Goal: Communication & Community: Participate in discussion

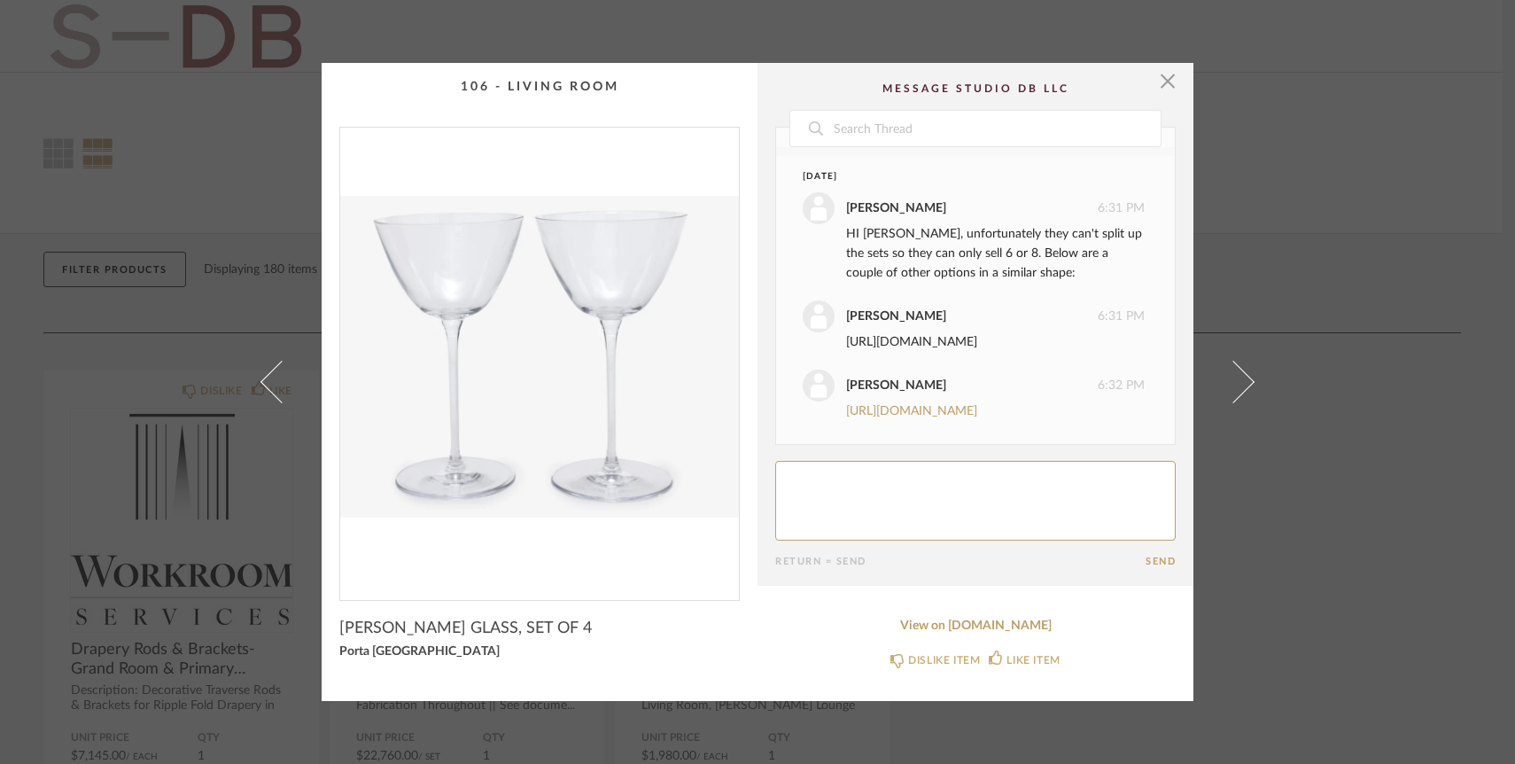
scroll to position [230, 0]
click at [898, 336] on link "https://abchome.com/products/lobmeyr-champagne-glass?variant=40941700415626&utm…" at bounding box center [911, 342] width 131 height 12
click at [914, 405] on link "[URL][DOMAIN_NAME]" at bounding box center [911, 411] width 131 height 12
click at [823, 504] on textarea at bounding box center [975, 501] width 400 height 80
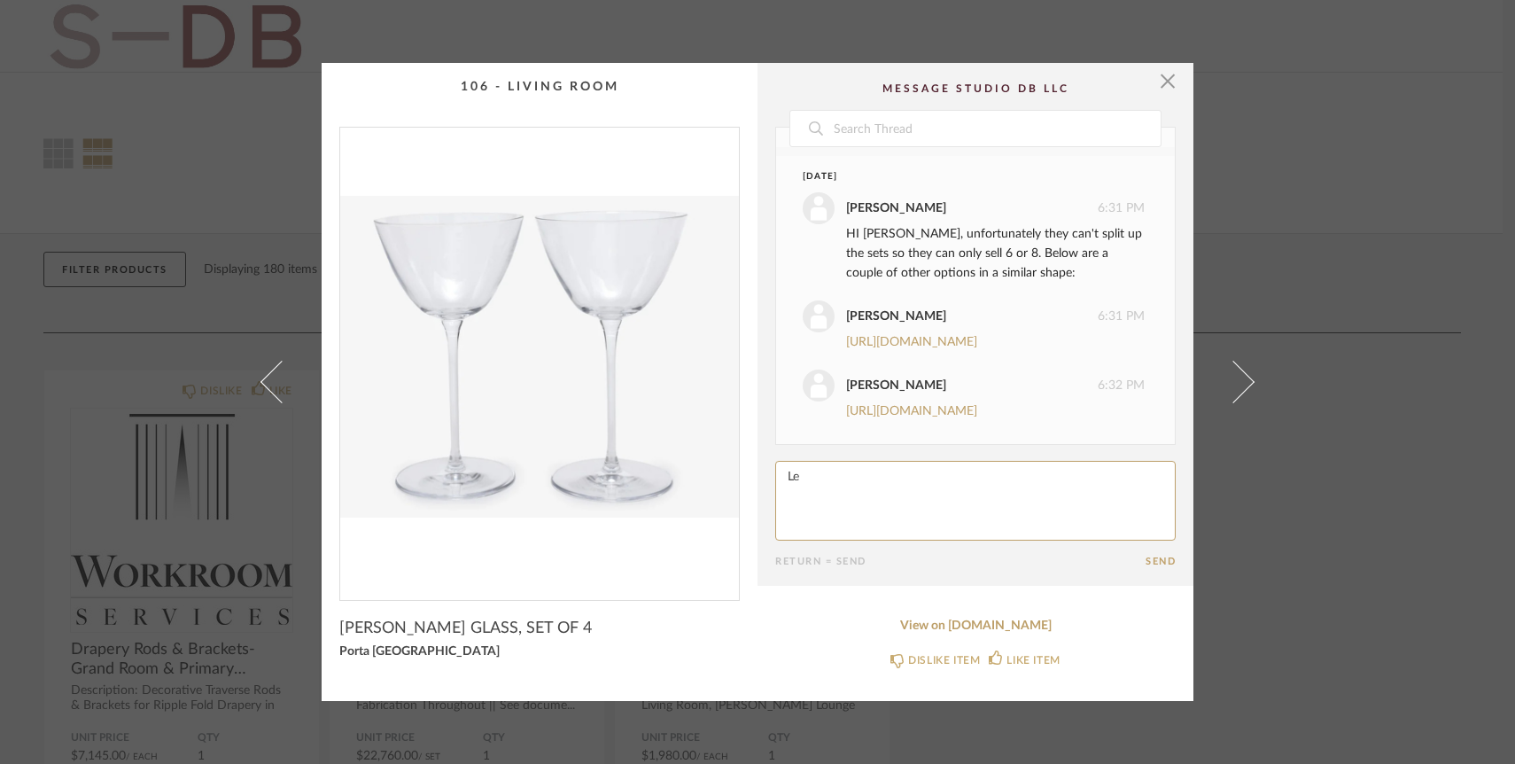
type textarea "L"
click at [993, 626] on link "View on porta-nyc.com" at bounding box center [975, 625] width 400 height 15
drag, startPoint x: 1085, startPoint y: 478, endPoint x: 986, endPoint y: 478, distance: 99.2
click at [986, 478] on textarea at bounding box center [975, 501] width 400 height 80
type textarea "I think I still prefer the porta set, let's two sets (I assume some will break!)"
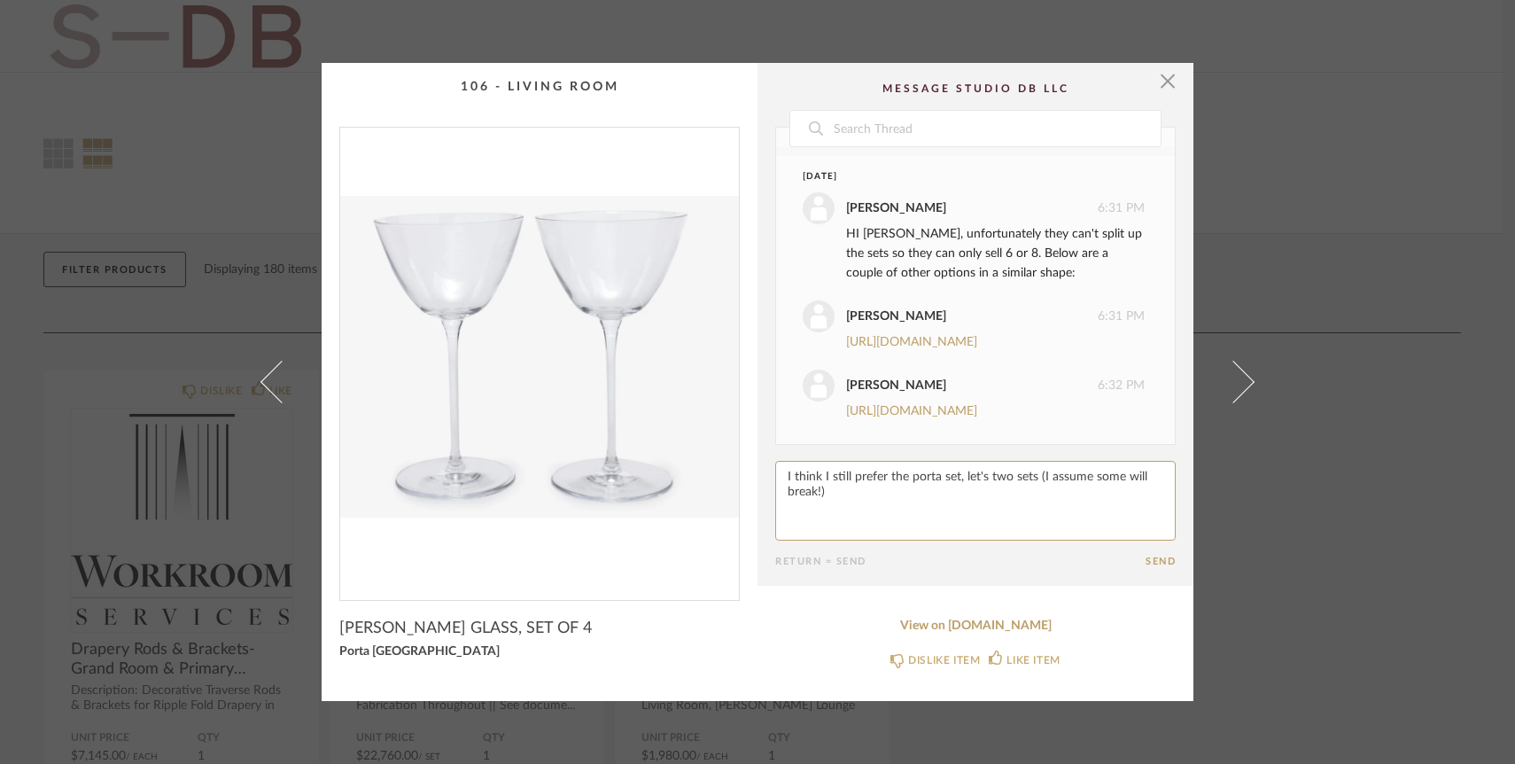
click at [1155, 570] on cpp-summary-comments "Date Yesterday Emily Grant 8:44 PM Great, I wonder if we can get this in a set …" at bounding box center [976, 324] width 436 height 523
click at [1155, 558] on button "Send" at bounding box center [1161, 562] width 30 height 12
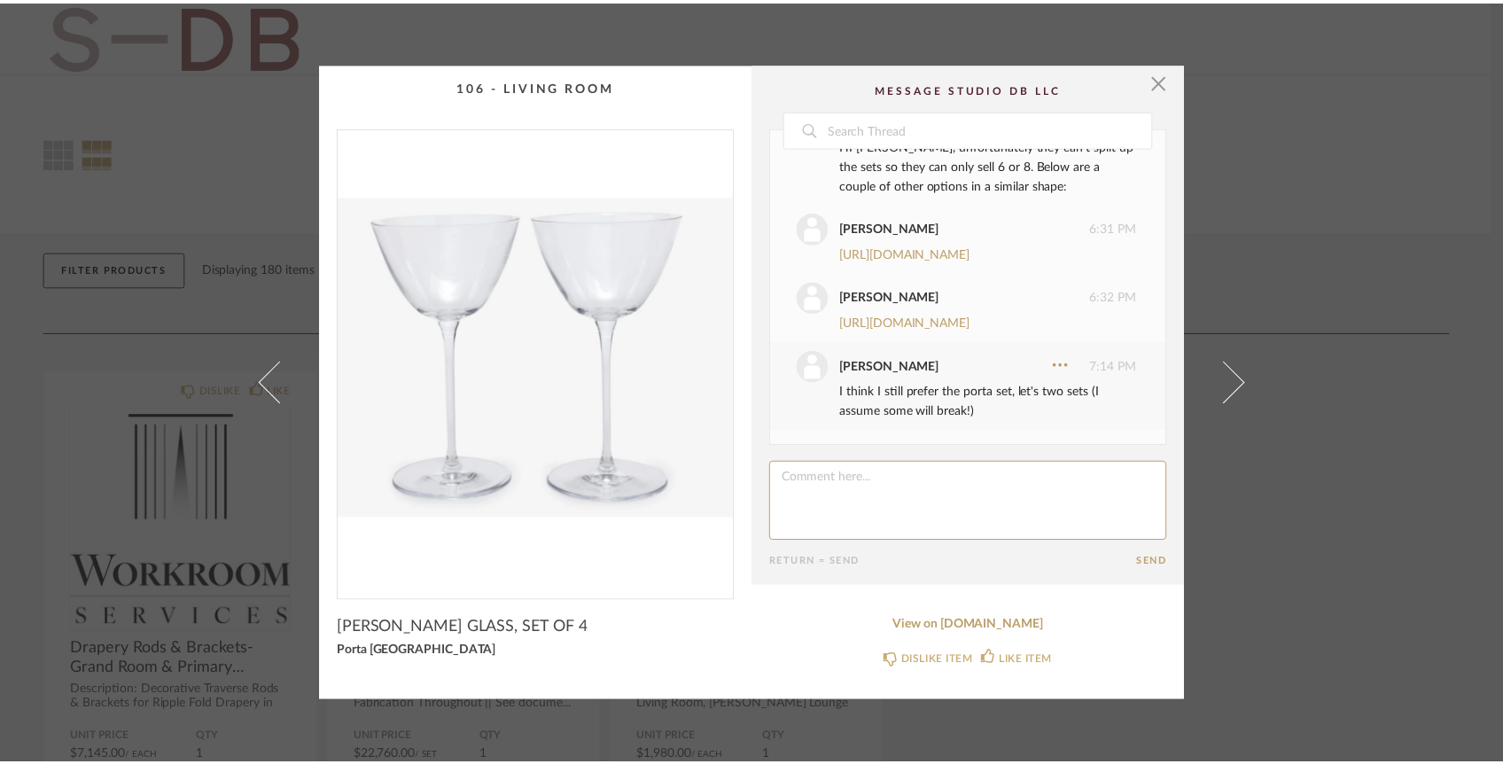
scroll to position [429, 0]
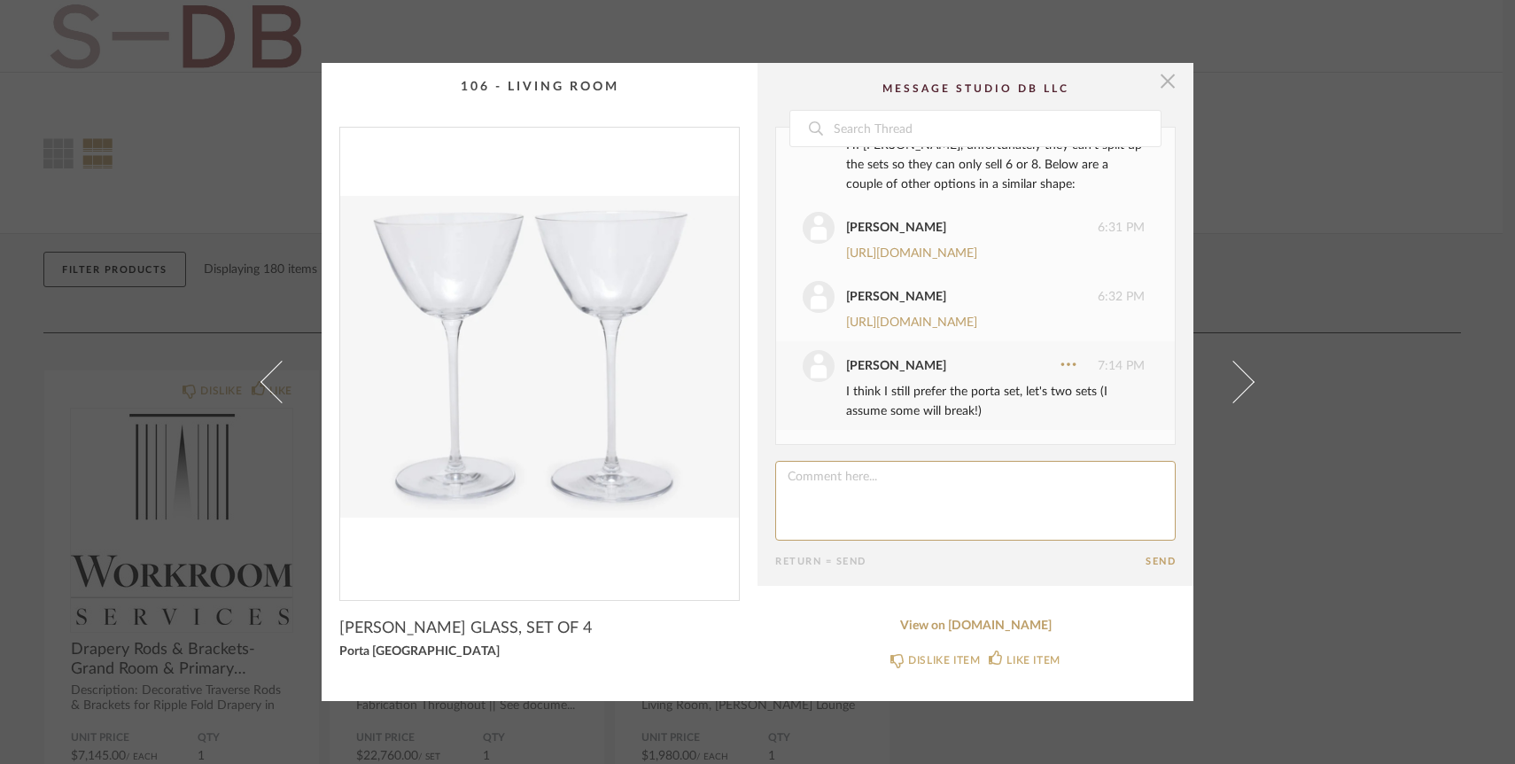
click at [1166, 87] on span "button" at bounding box center [1167, 80] width 35 height 35
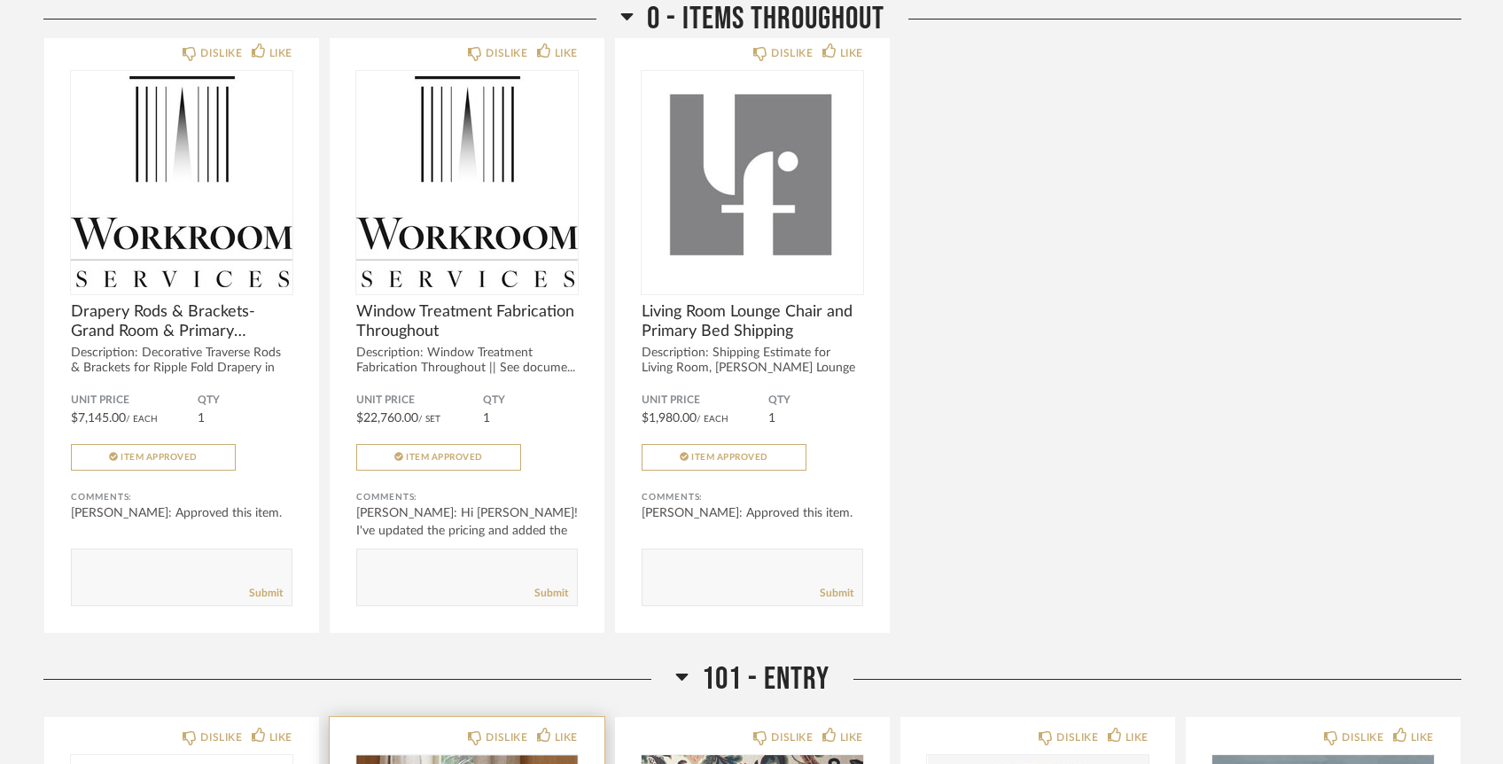
scroll to position [0, 0]
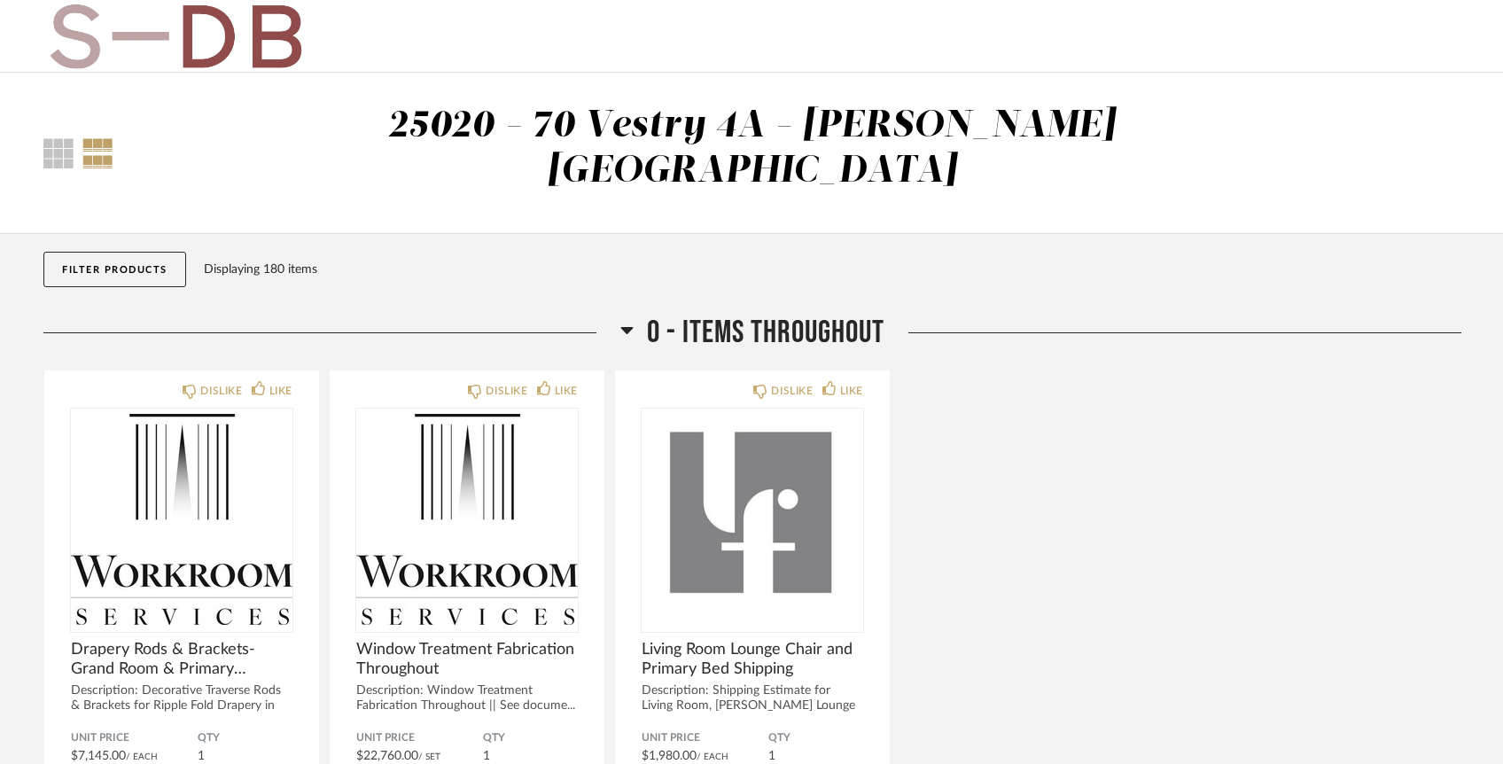
click at [74, 252] on button "Filter Products" at bounding box center [114, 269] width 143 height 35
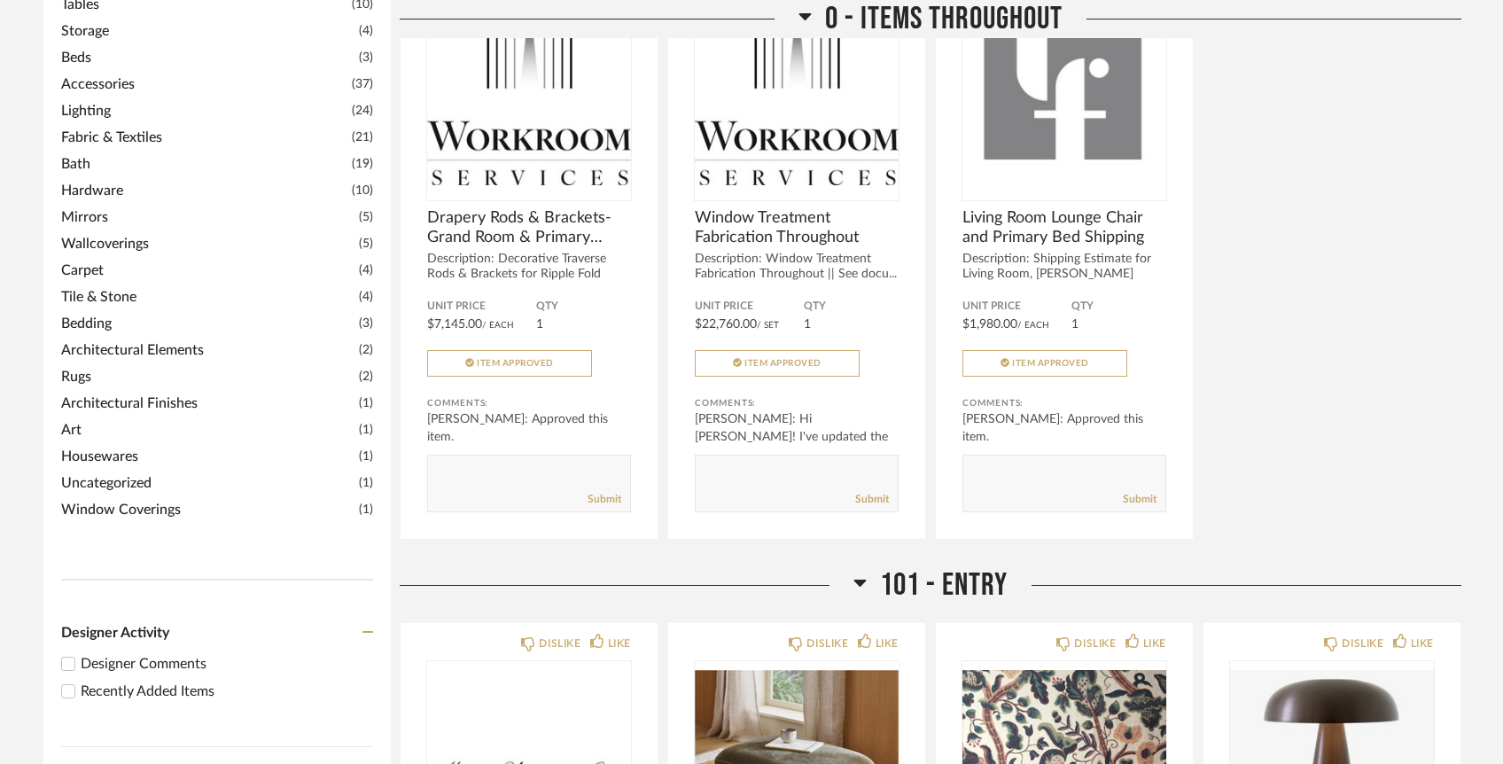
scroll to position [775, 0]
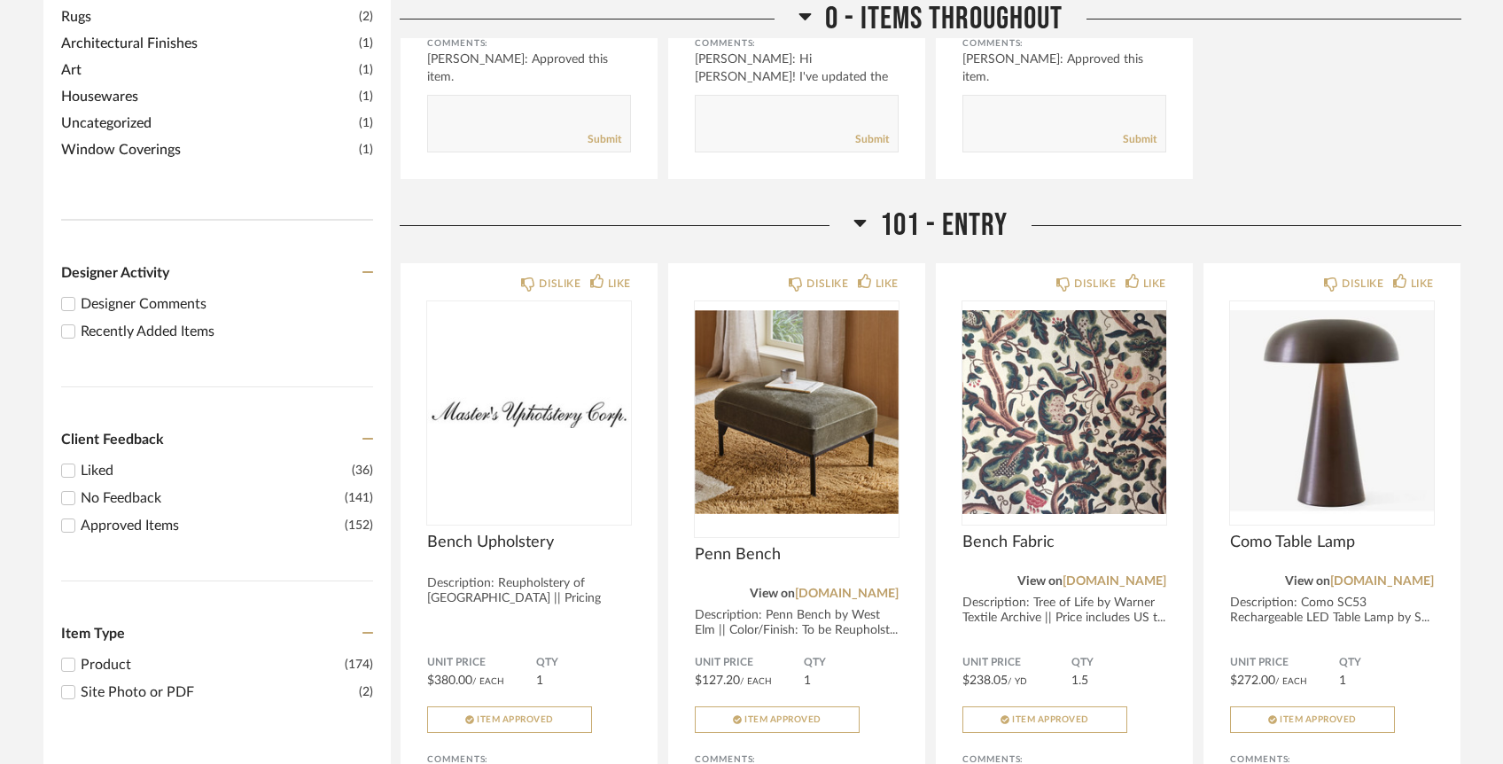
click at [132, 321] on div "Recently Added Items" at bounding box center [227, 331] width 292 height 21
click at [79, 321] on input "Recently Added Items" at bounding box center [68, 331] width 21 height 21
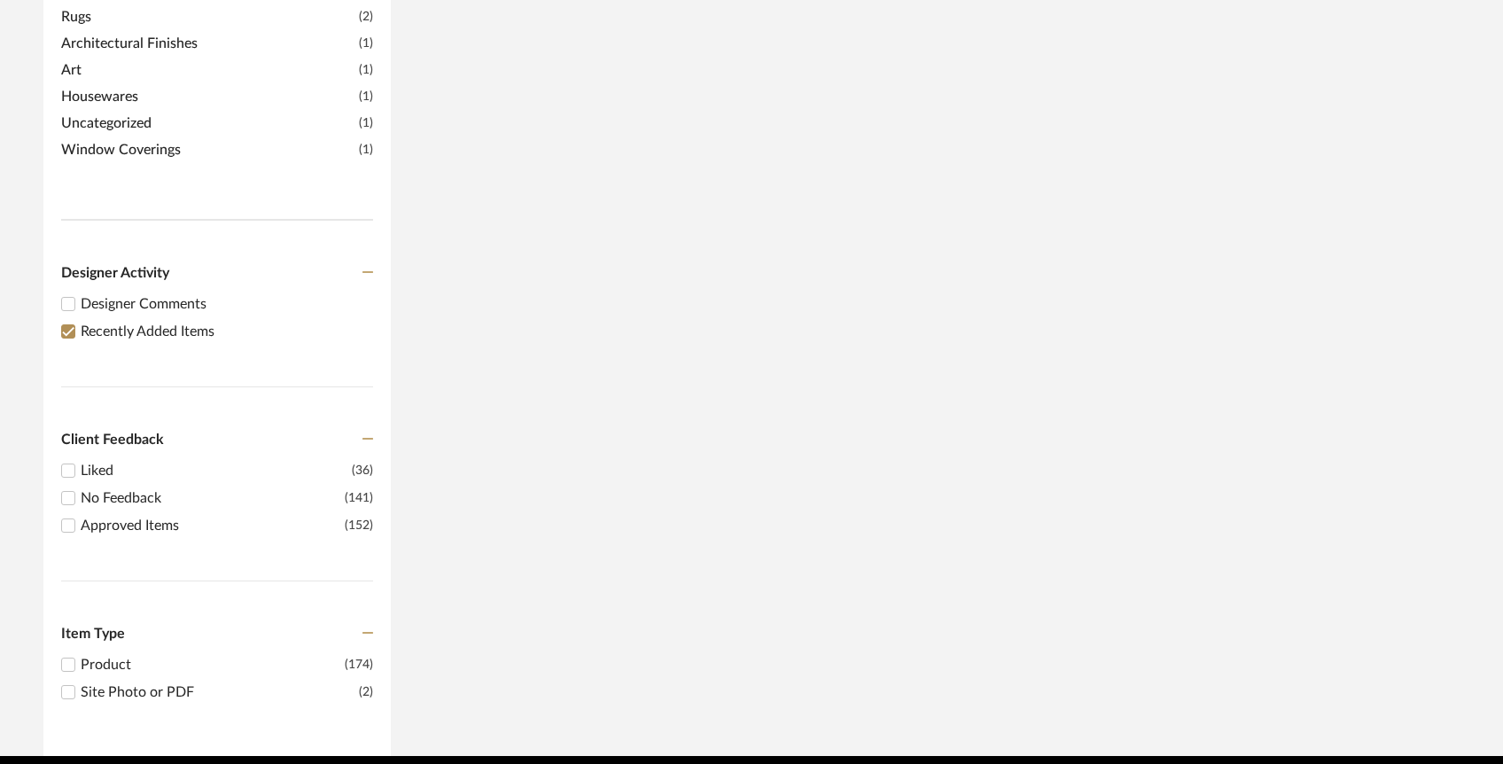
scroll to position [0, 0]
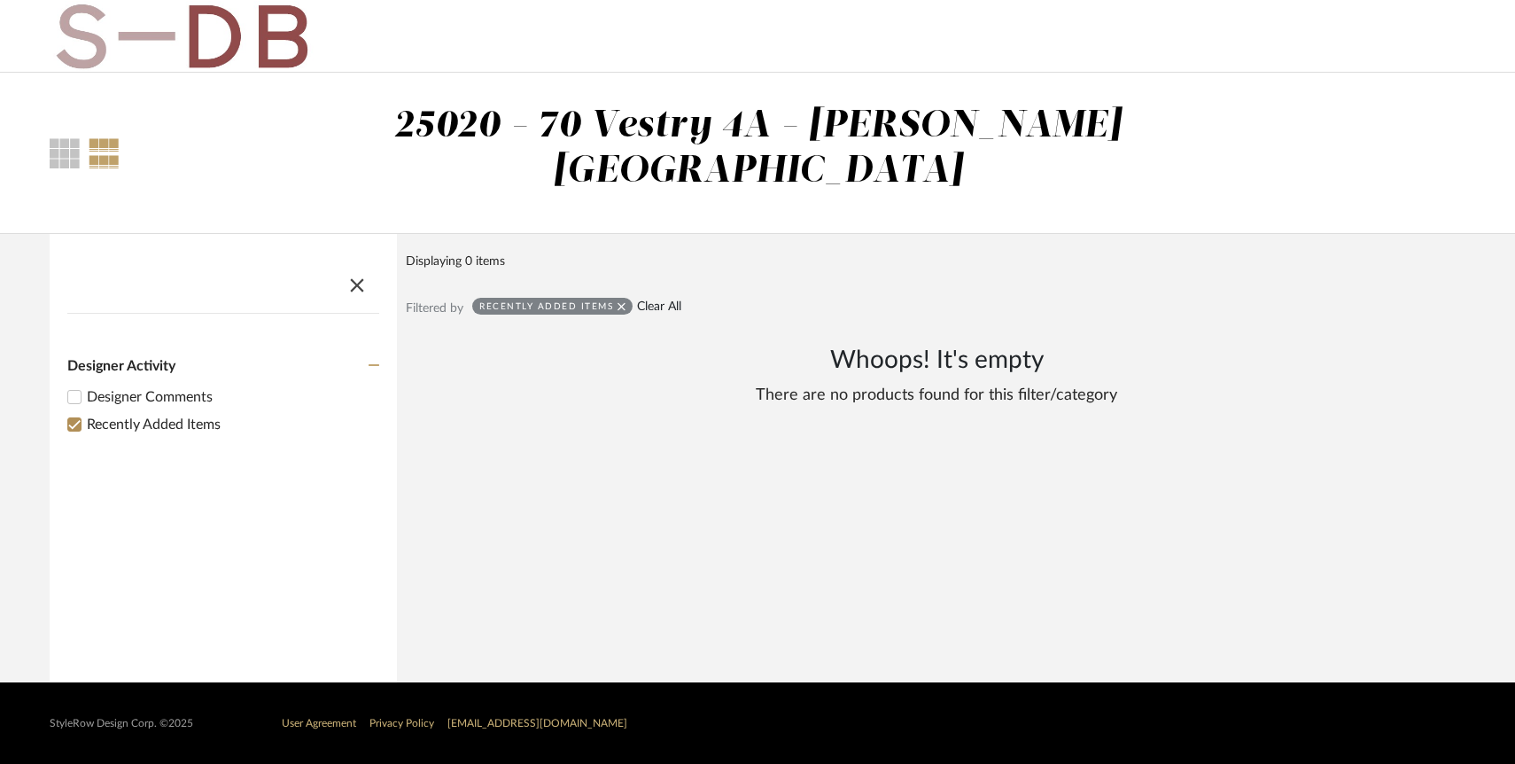
click at [642, 299] on link "Clear All" at bounding box center [659, 306] width 44 height 15
checkbox input "false"
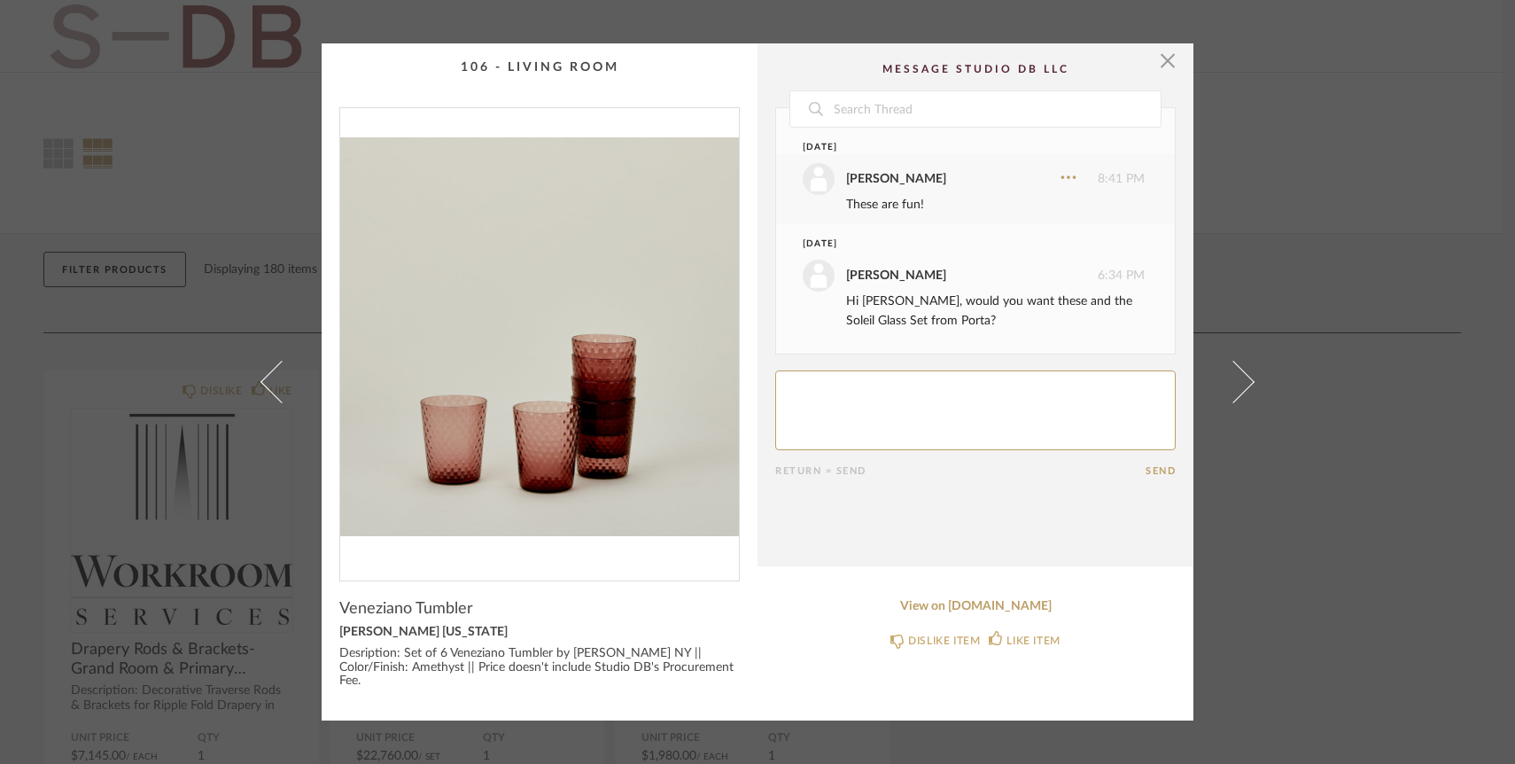
click at [895, 421] on textarea at bounding box center [975, 410] width 400 height 80
type textarea "Yes :)"
click at [1014, 614] on link "View on [DOMAIN_NAME]" at bounding box center [975, 606] width 400 height 15
click at [1152, 477] on button "Send" at bounding box center [1161, 471] width 30 height 12
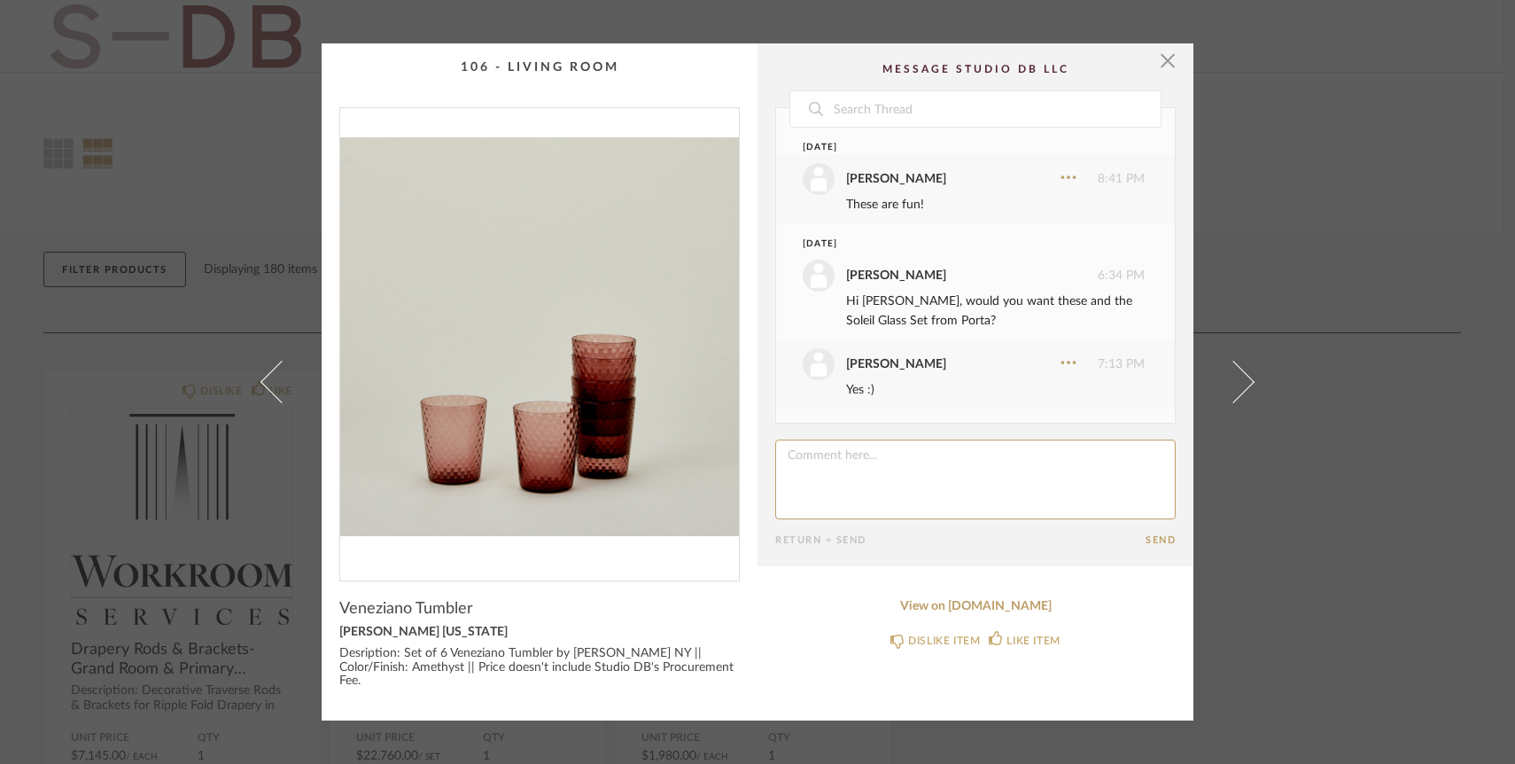
click at [1172, 70] on cpp-summary-comments "Date [DATE] [PERSON_NAME] 8:41 PM These are fun! [DATE] [PERSON_NAME] 6:34 PM H…" at bounding box center [976, 304] width 436 height 523
click at [1160, 67] on span "button" at bounding box center [1167, 60] width 35 height 35
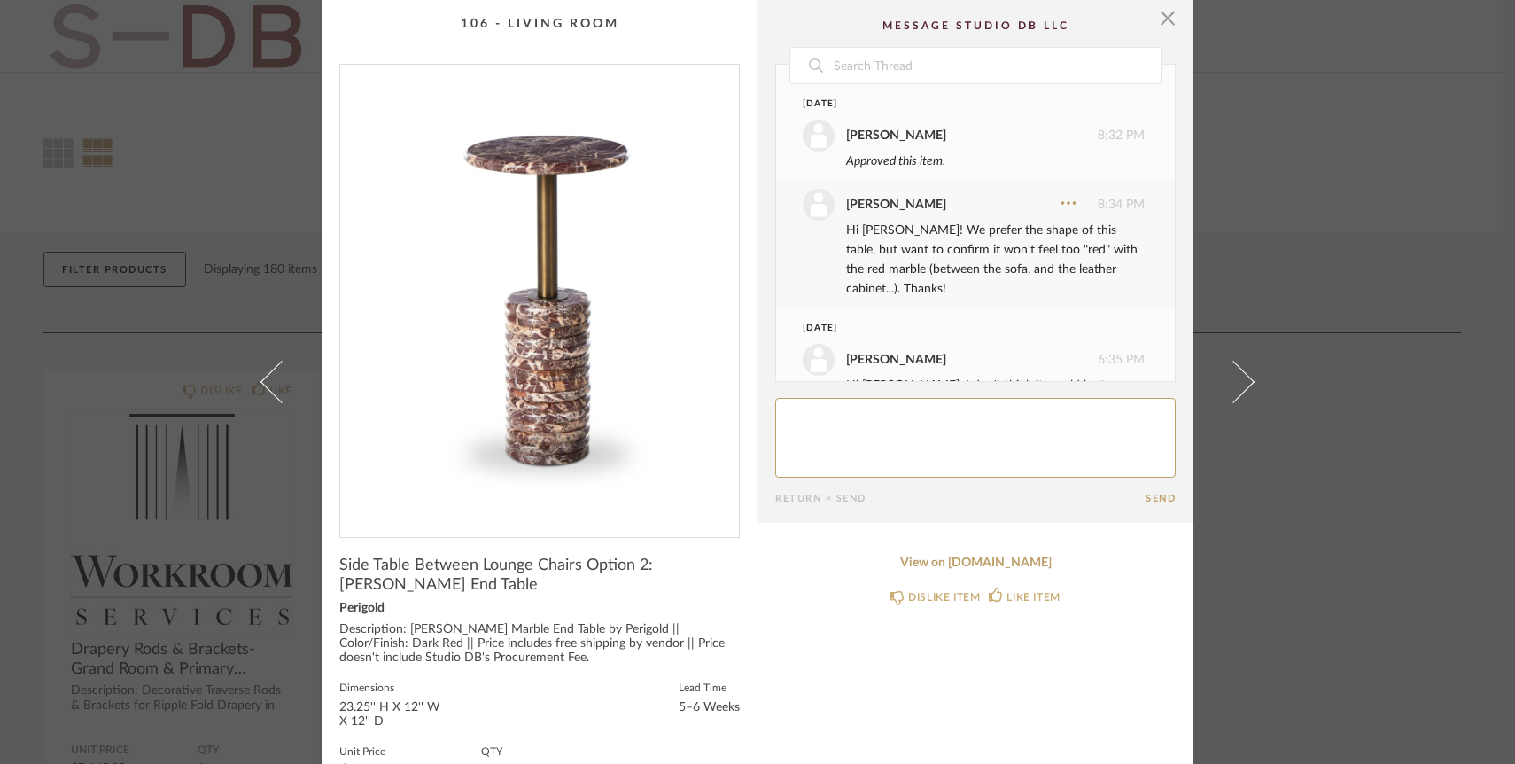
scroll to position [115, 0]
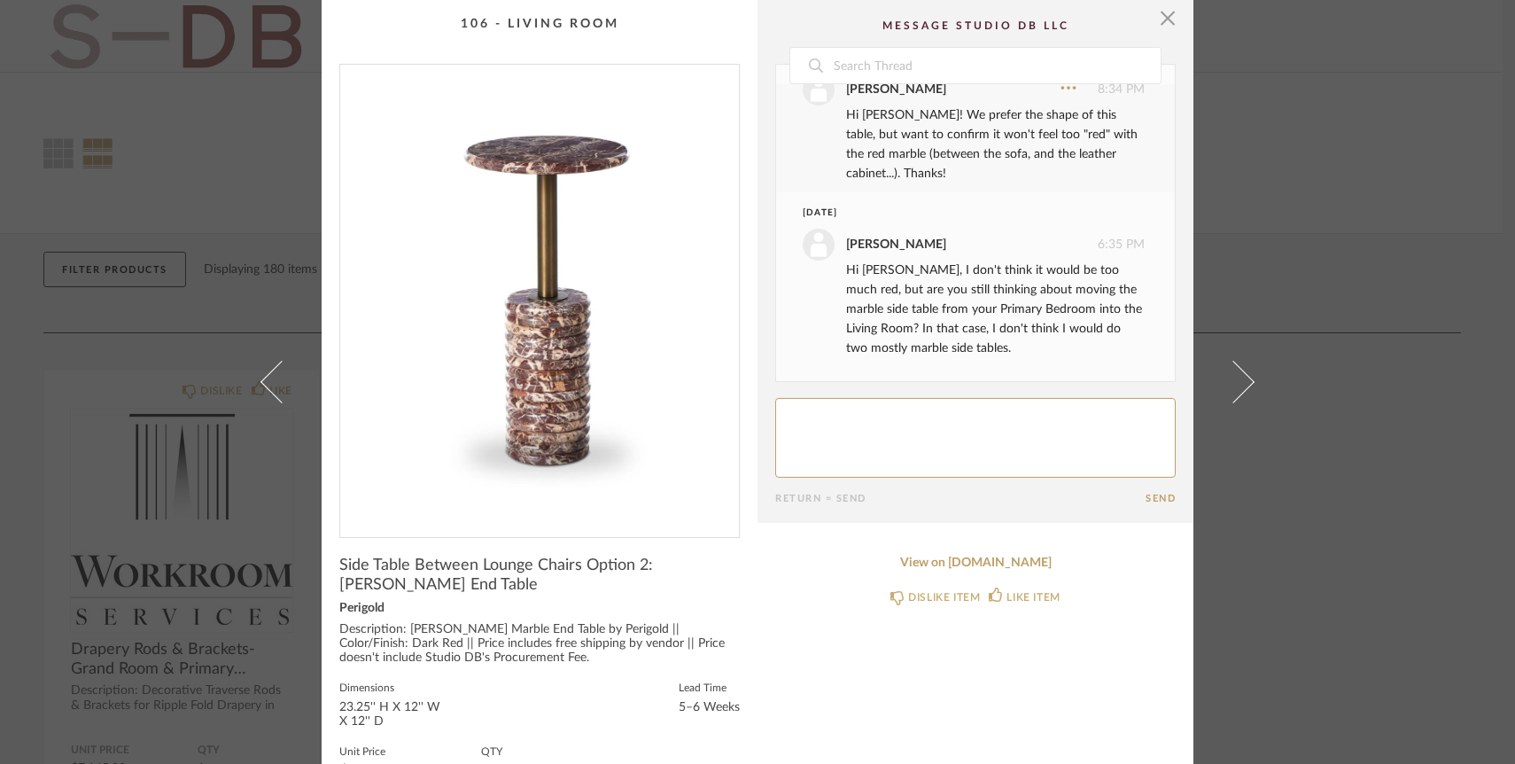
click at [866, 430] on textarea at bounding box center [975, 438] width 400 height 80
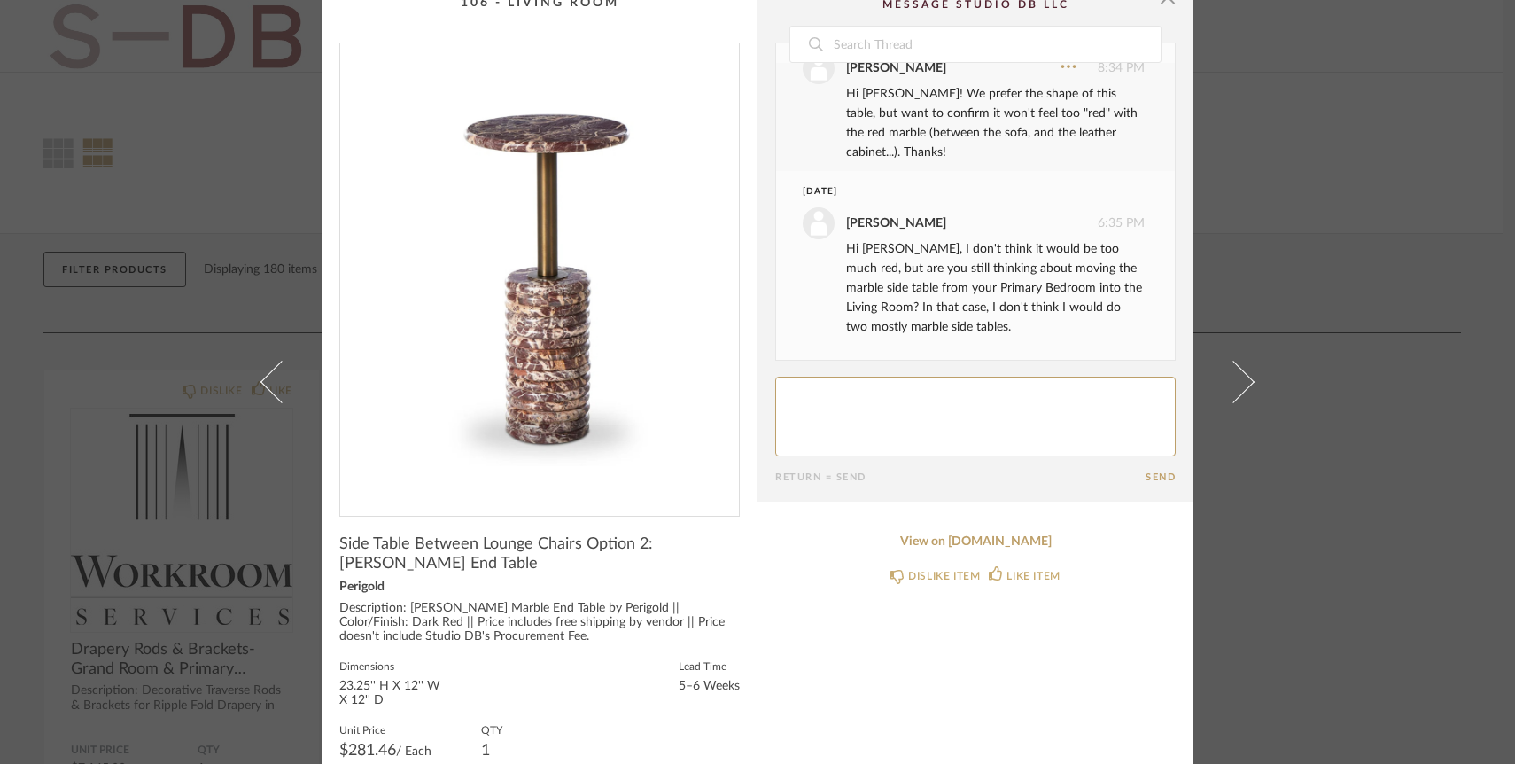
scroll to position [8, 0]
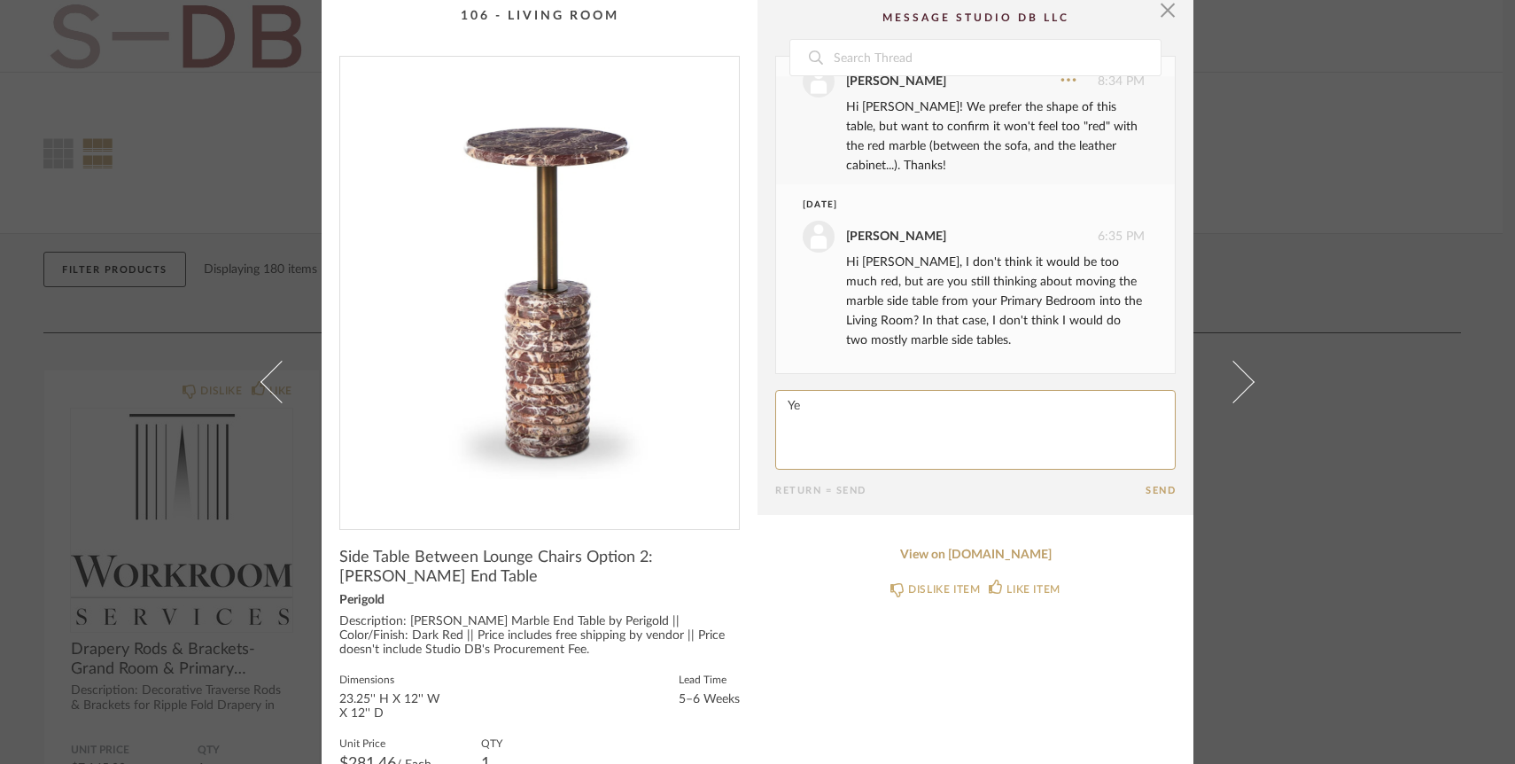
type textarea "Y"
click at [804, 408] on textarea at bounding box center [975, 430] width 400 height 80
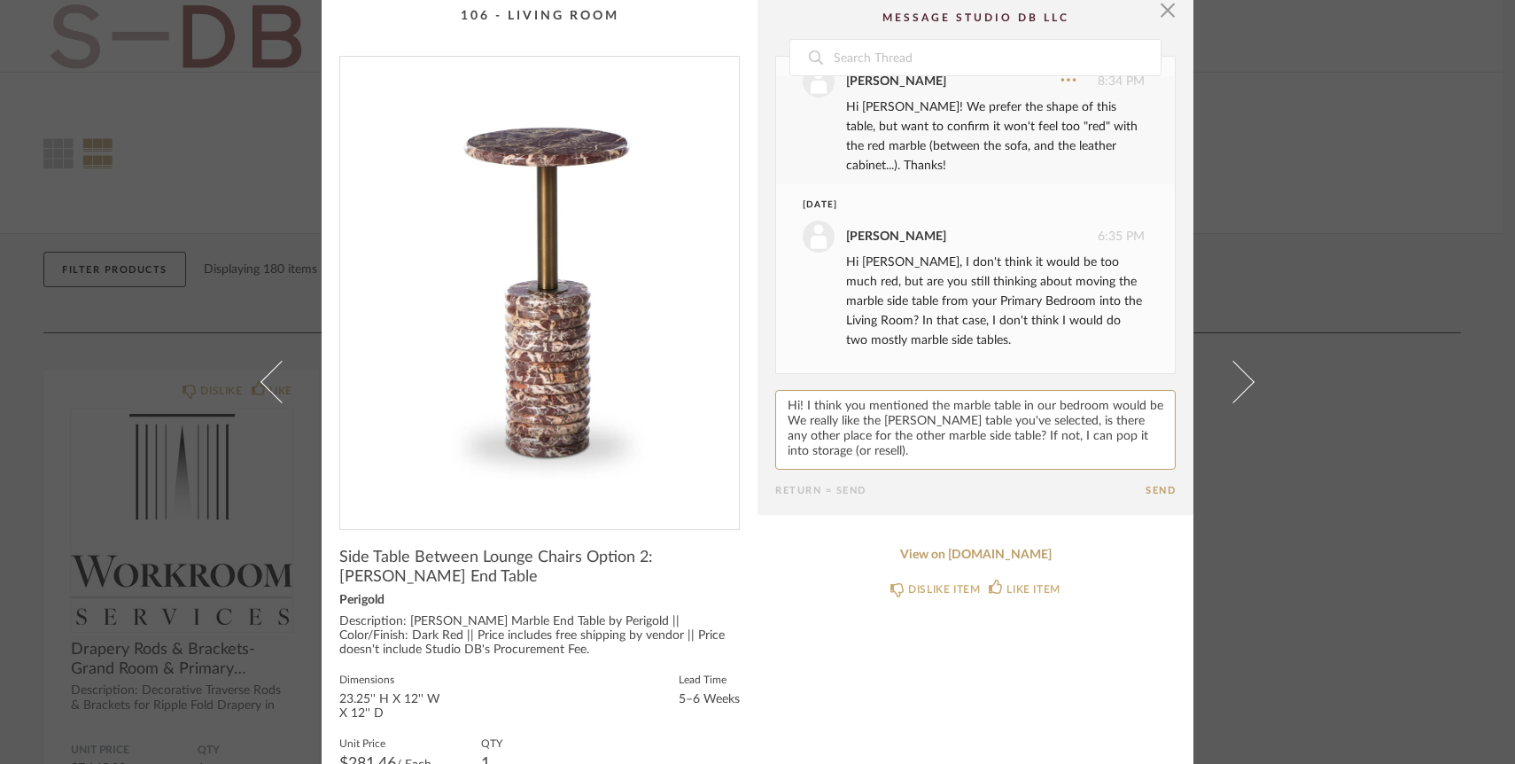
scroll to position [12, 0]
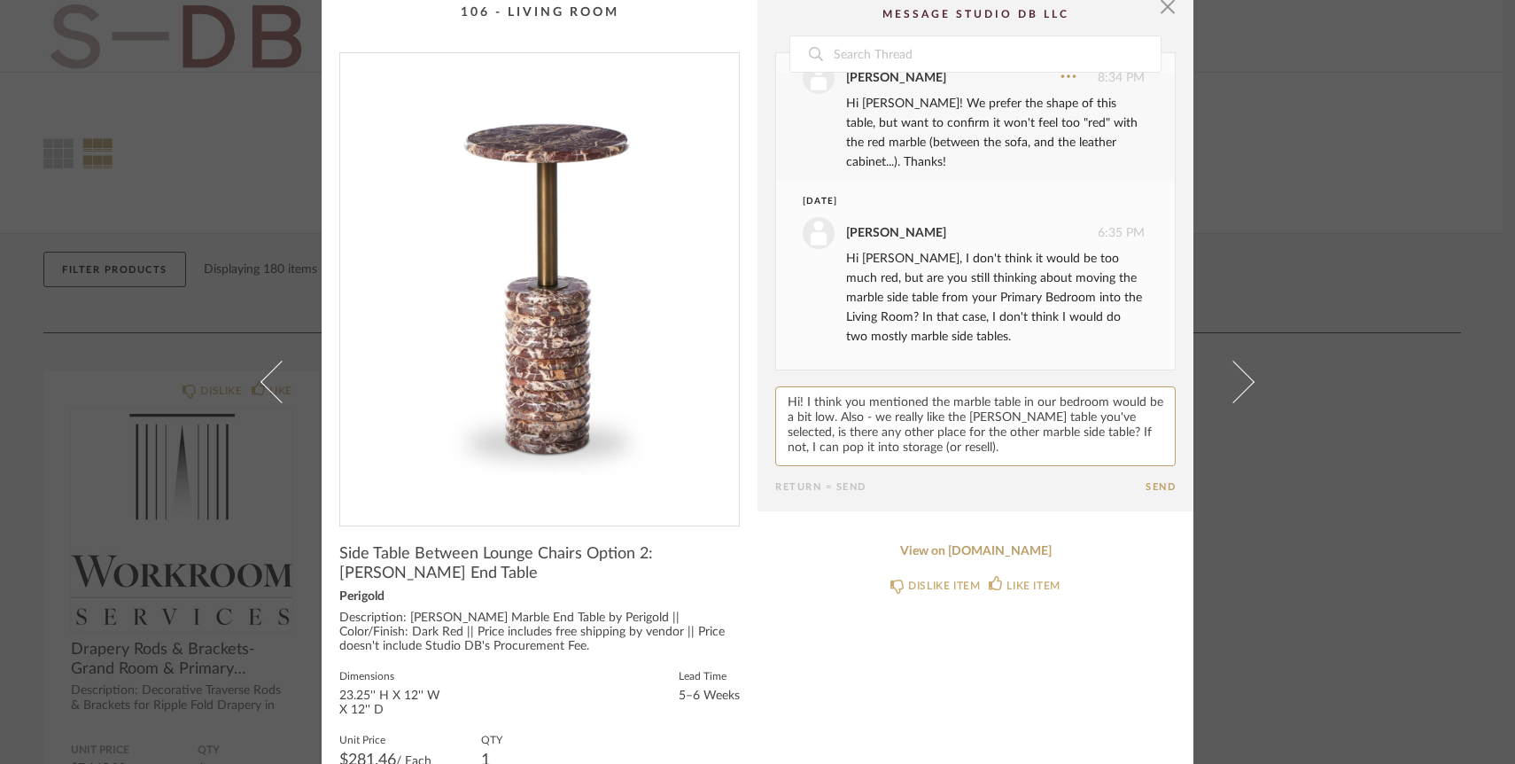
type textarea "Hi! I think you mentioned the marble table in our bedroom would be a bit low. A…"
click at [1162, 482] on button "Send" at bounding box center [1161, 487] width 30 height 12
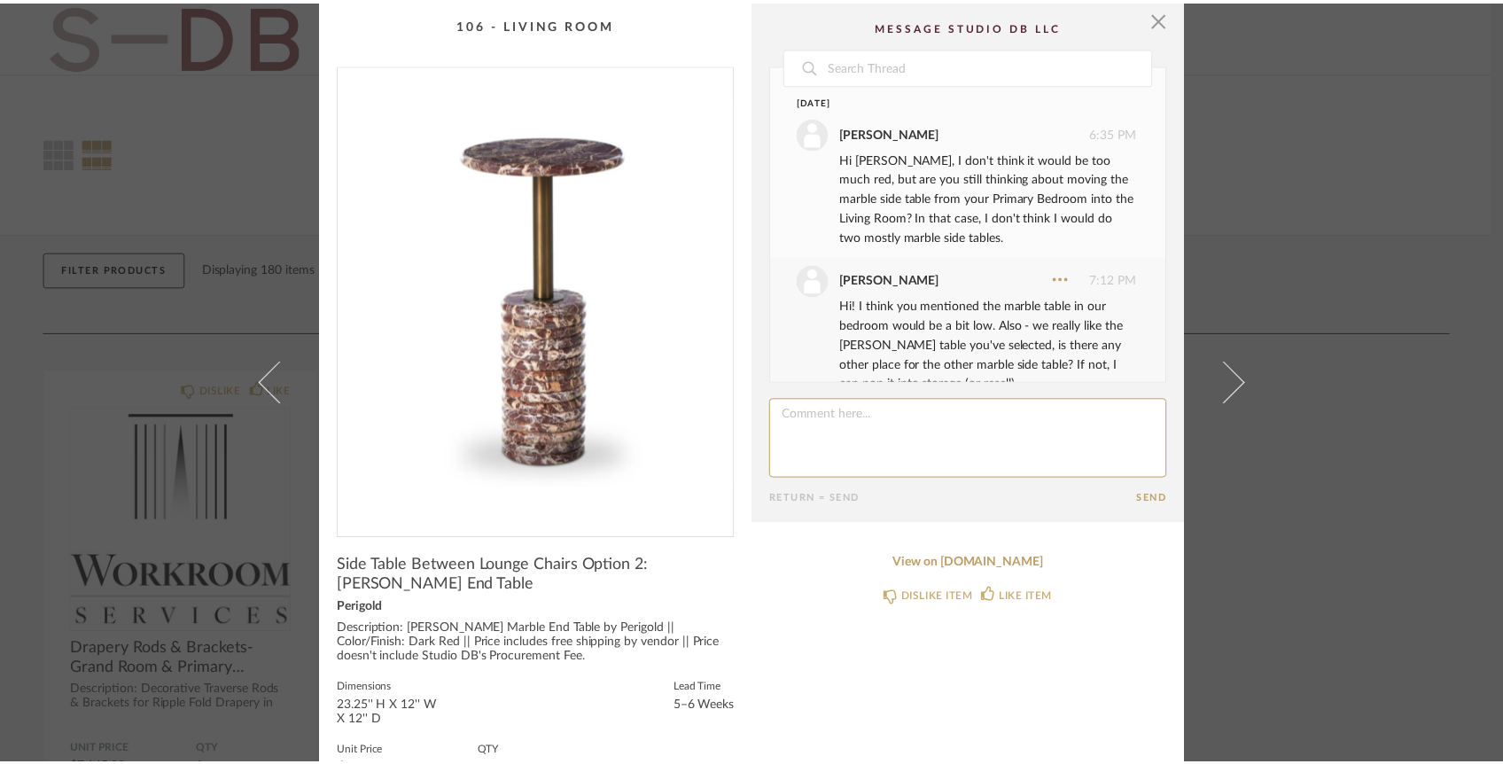
scroll to position [262, 0]
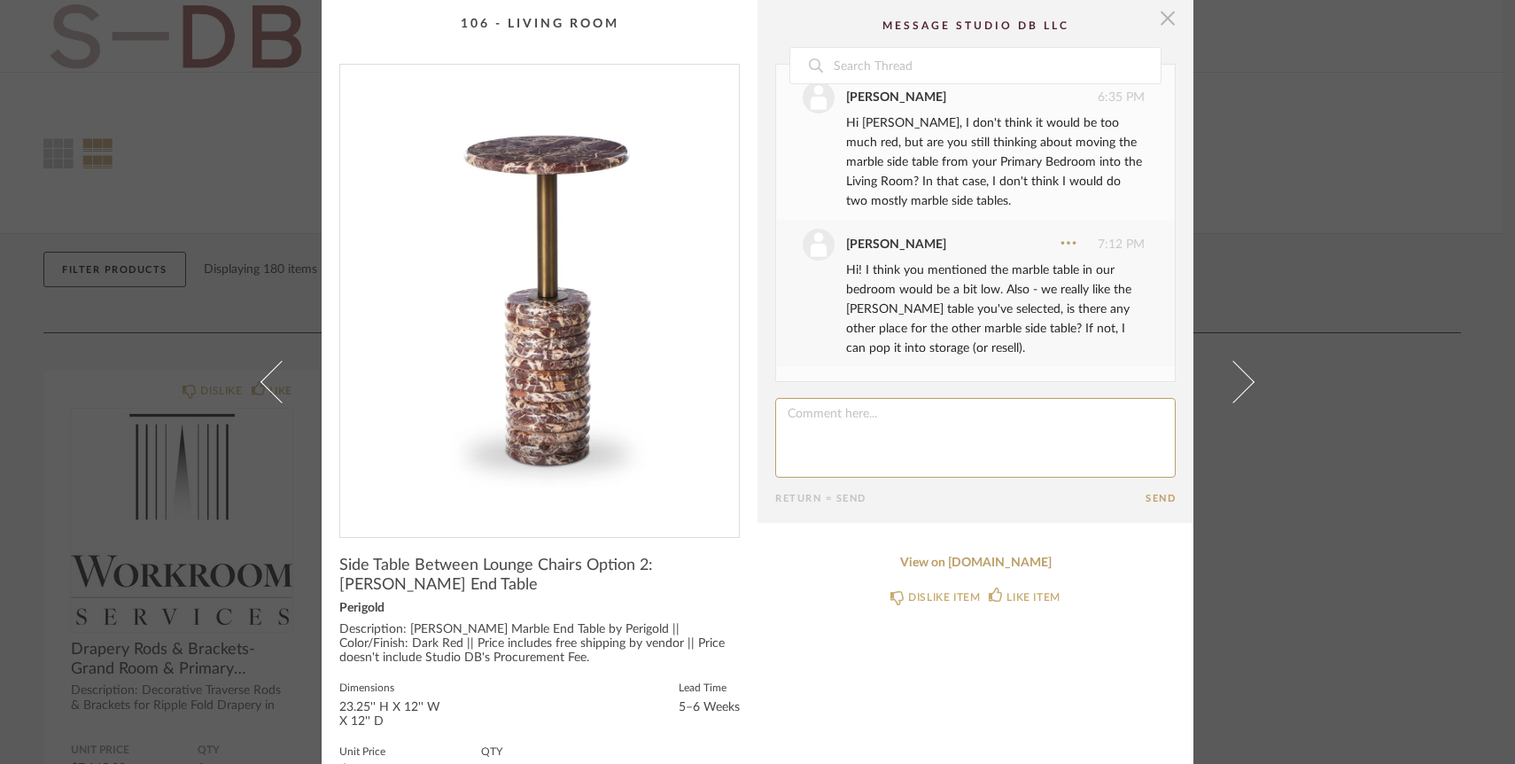
click at [1165, 22] on span "button" at bounding box center [1167, 17] width 35 height 35
